Goal: Task Accomplishment & Management: Complete application form

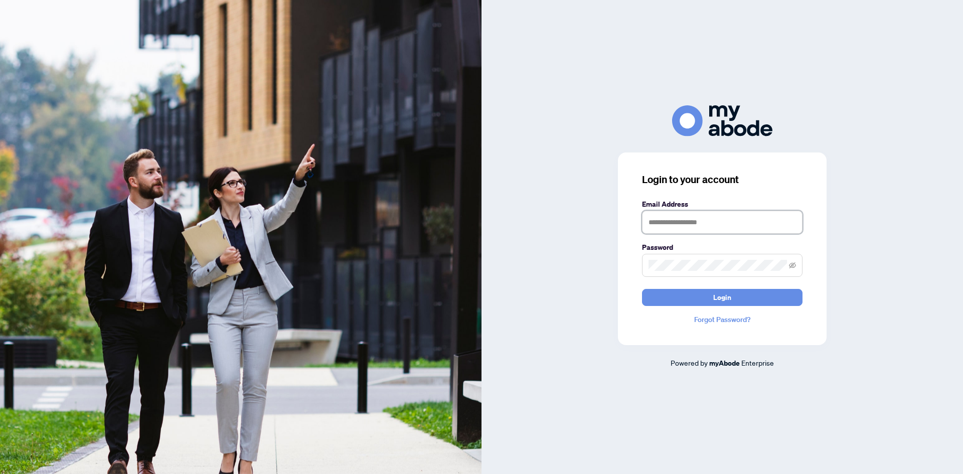
click at [695, 223] on input "text" at bounding box center [722, 222] width 161 height 23
type input "**********"
click at [642, 289] on button "Login" at bounding box center [722, 297] width 161 height 17
click at [685, 290] on button "Login" at bounding box center [722, 297] width 161 height 17
click at [450, 270] on div "**********" at bounding box center [481, 237] width 963 height 474
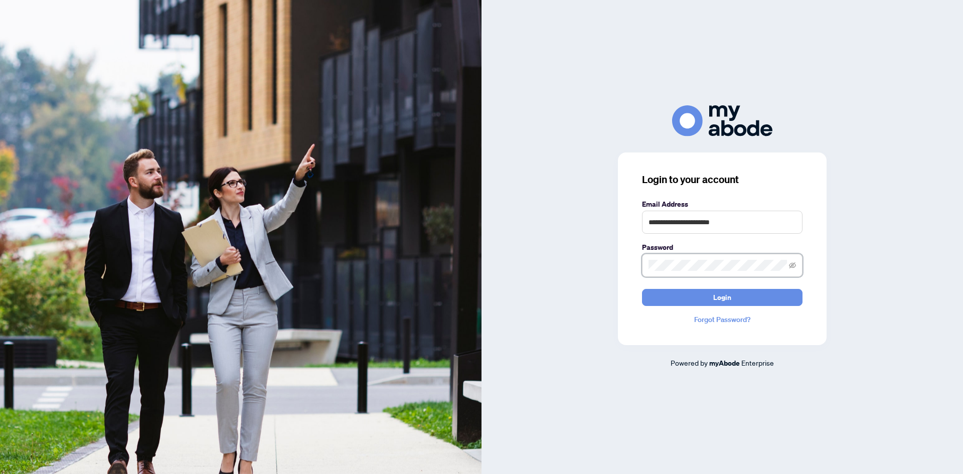
click at [642, 289] on button "Login" at bounding box center [722, 297] width 161 height 17
click at [791, 264] on icon "eye-invisible" at bounding box center [792, 265] width 7 height 7
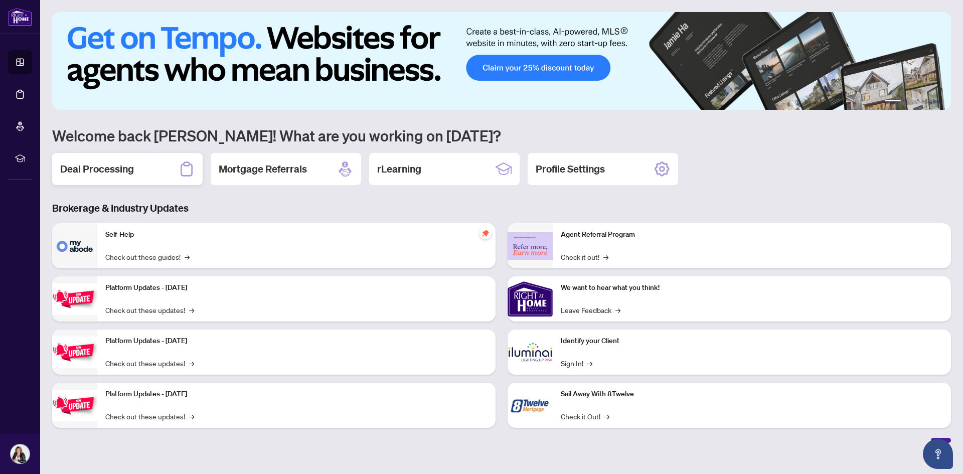
click at [111, 169] on h2 "Deal Processing" at bounding box center [97, 169] width 74 height 14
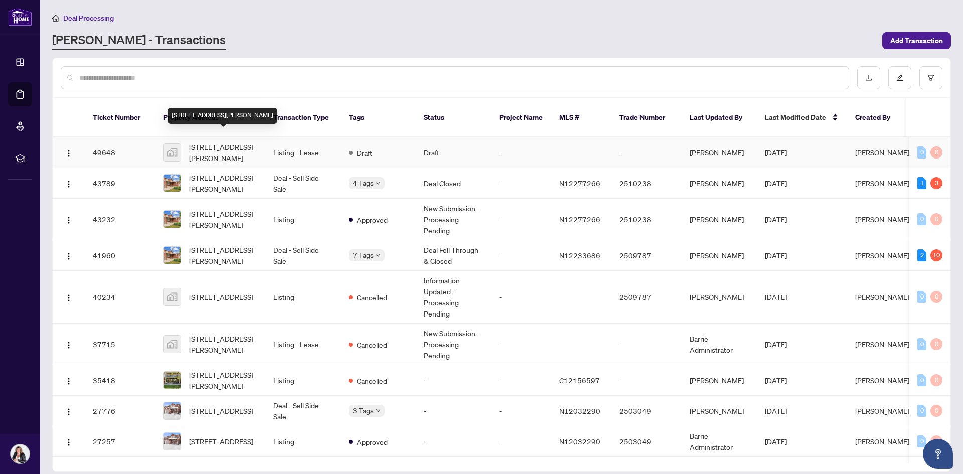
click at [207, 144] on span "[STREET_ADDRESS][PERSON_NAME]" at bounding box center [223, 152] width 68 height 22
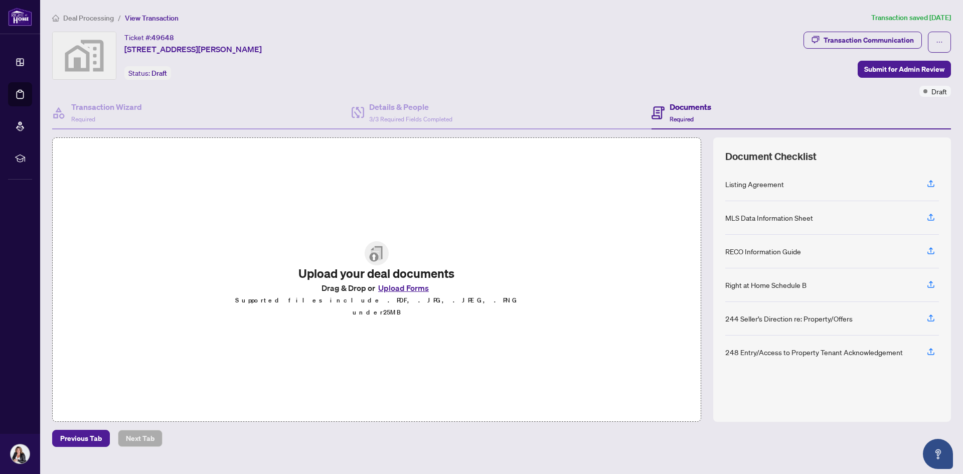
click at [403, 291] on button "Upload Forms" at bounding box center [403, 287] width 57 height 13
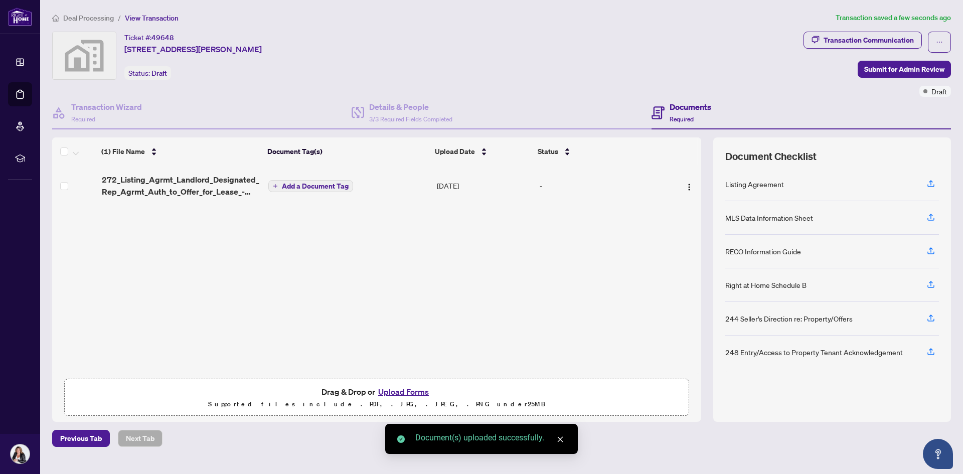
click at [320, 183] on span "Add a Document Tag" at bounding box center [315, 186] width 67 height 7
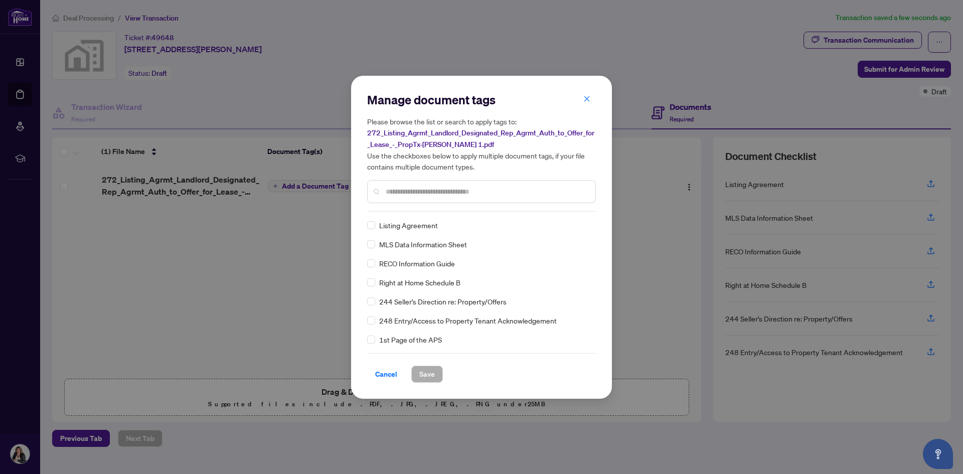
click at [456, 204] on div "Manage document tags Please browse the list or search to apply tags to: 272_Lis…" at bounding box center [481, 152] width 229 height 120
click at [423, 369] on span "Save" at bounding box center [427, 374] width 16 height 16
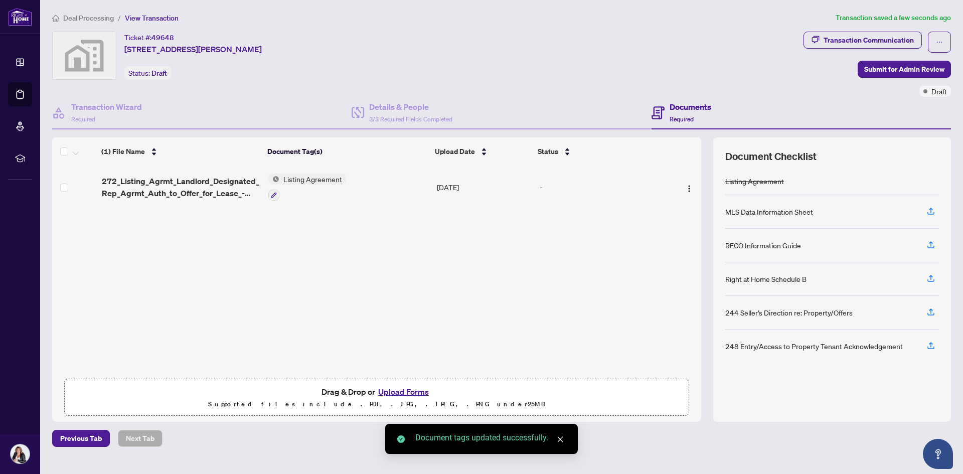
click at [387, 390] on button "Upload Forms" at bounding box center [403, 391] width 57 height 13
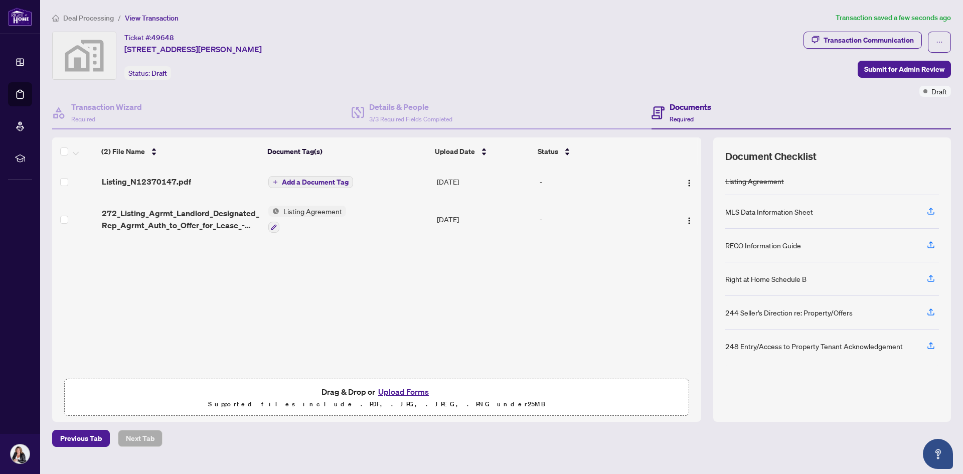
click at [282, 179] on span "Add a Document Tag" at bounding box center [315, 182] width 67 height 7
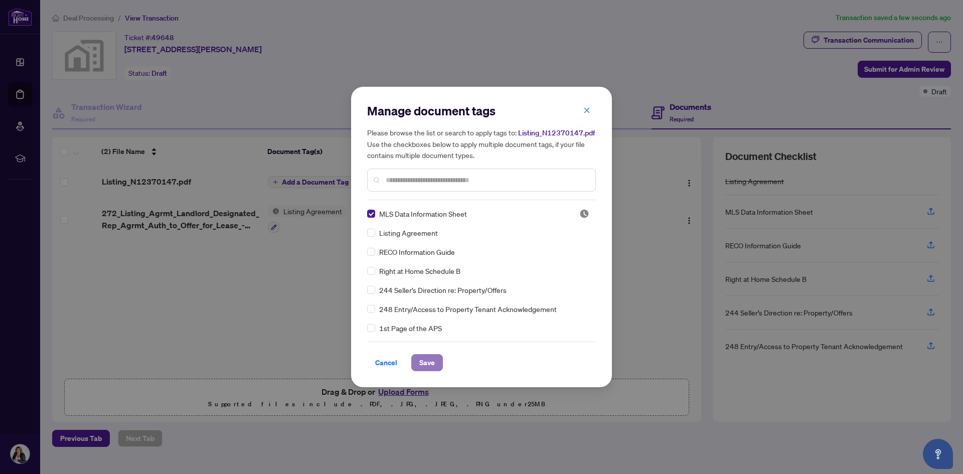
click at [439, 366] on button "Save" at bounding box center [427, 362] width 32 height 17
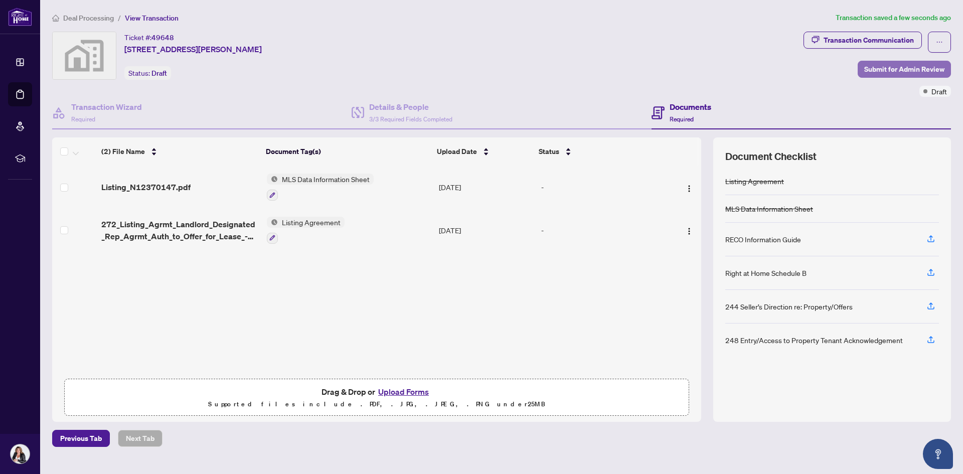
click at [910, 72] on span "Submit for Admin Review" at bounding box center [904, 69] width 80 height 16
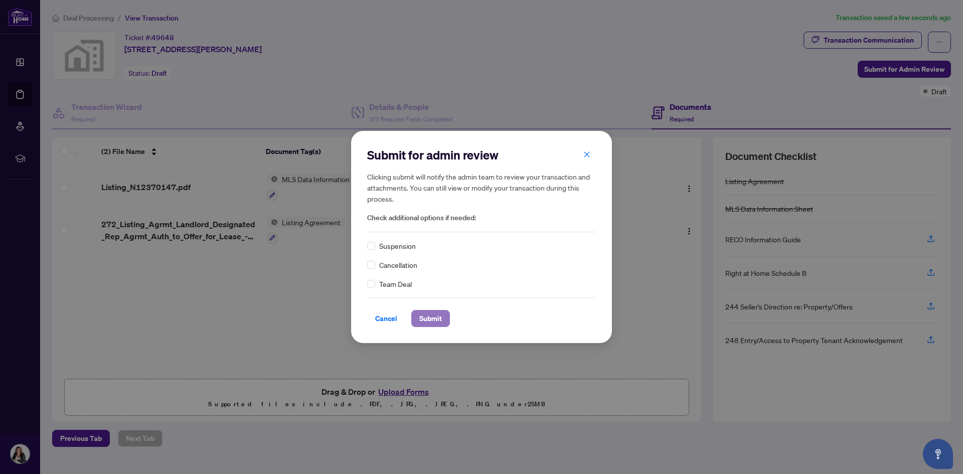
click at [426, 314] on span "Submit" at bounding box center [430, 318] width 23 height 16
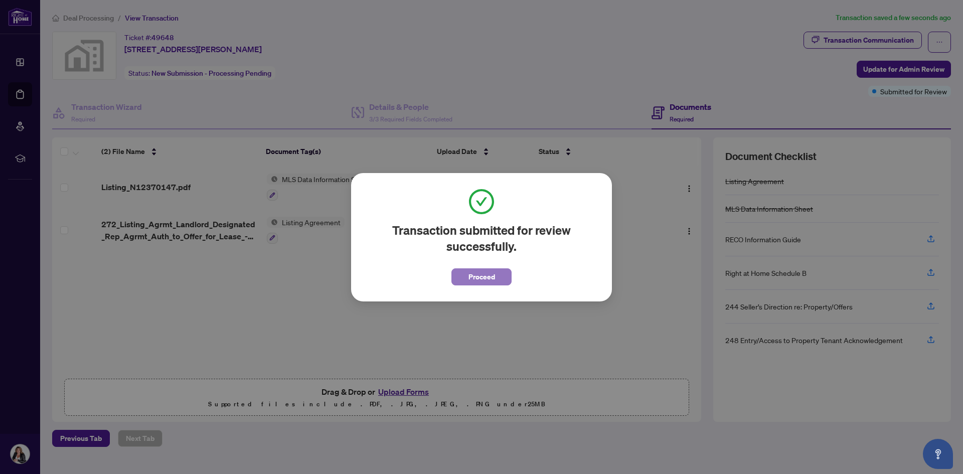
click at [477, 272] on span "Proceed" at bounding box center [482, 277] width 27 height 16
